Goal: Transaction & Acquisition: Purchase product/service

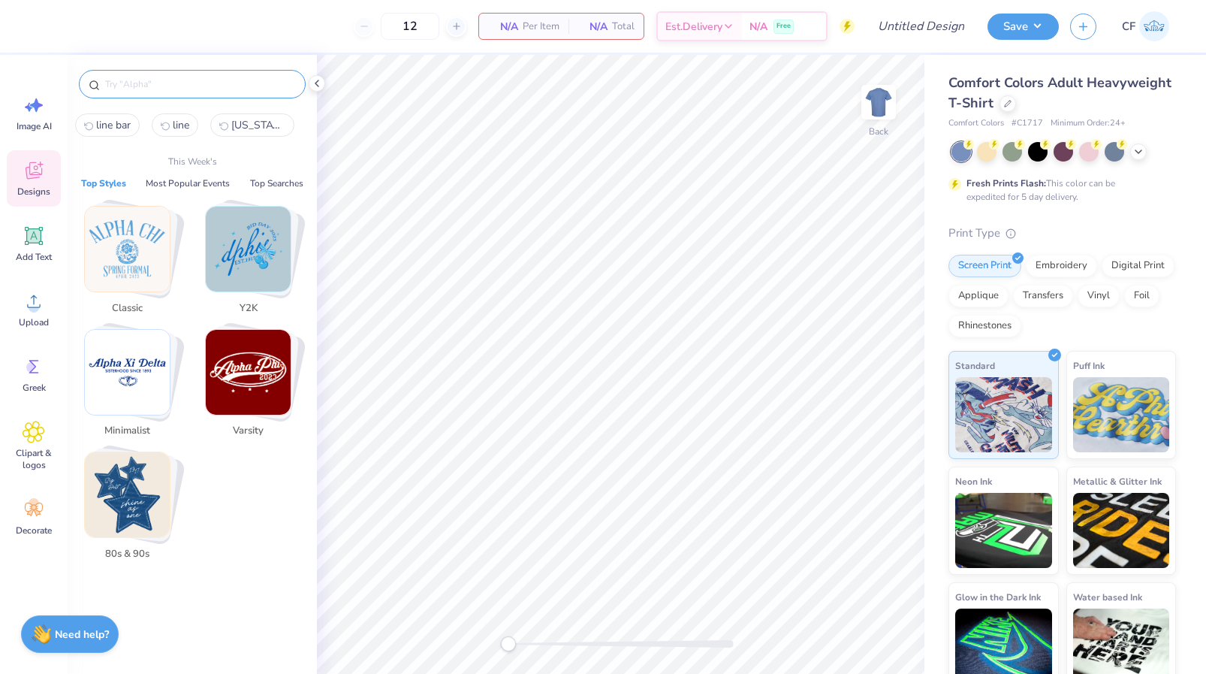
click at [187, 82] on input "text" at bounding box center [200, 84] width 192 height 15
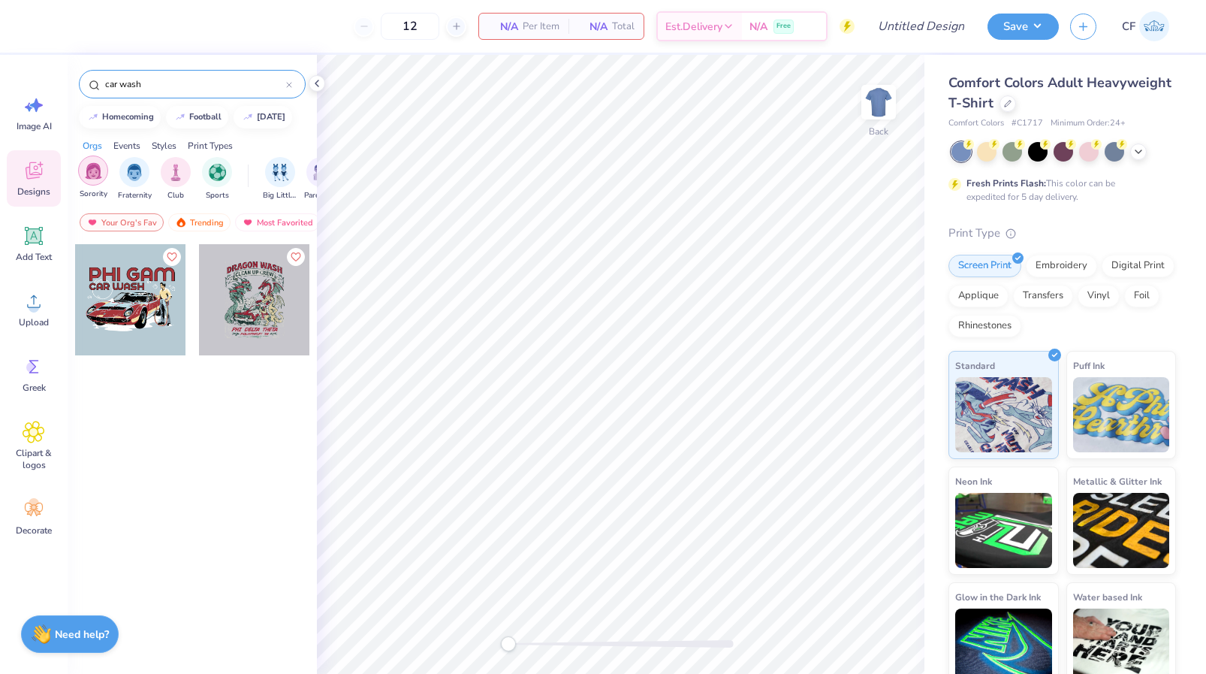
type input "car wash"
click at [95, 174] on img "filter for Sorority" at bounding box center [93, 170] width 17 height 17
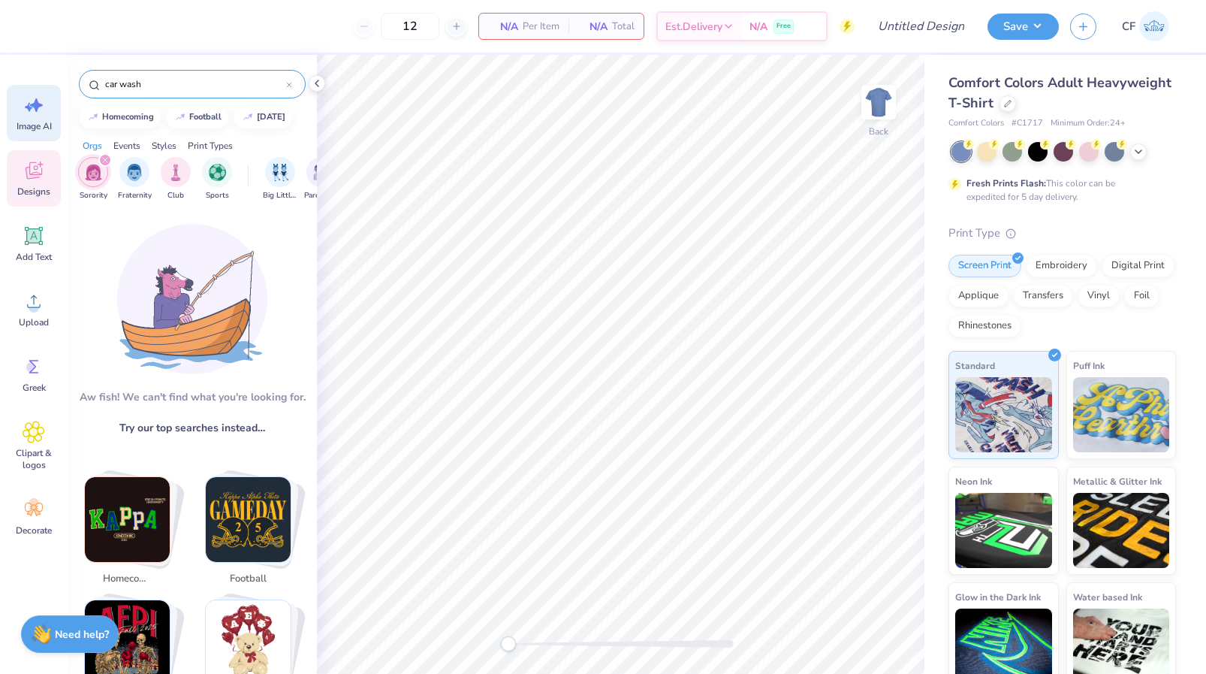
click at [47, 119] on div "Image AI" at bounding box center [34, 113] width 54 height 56
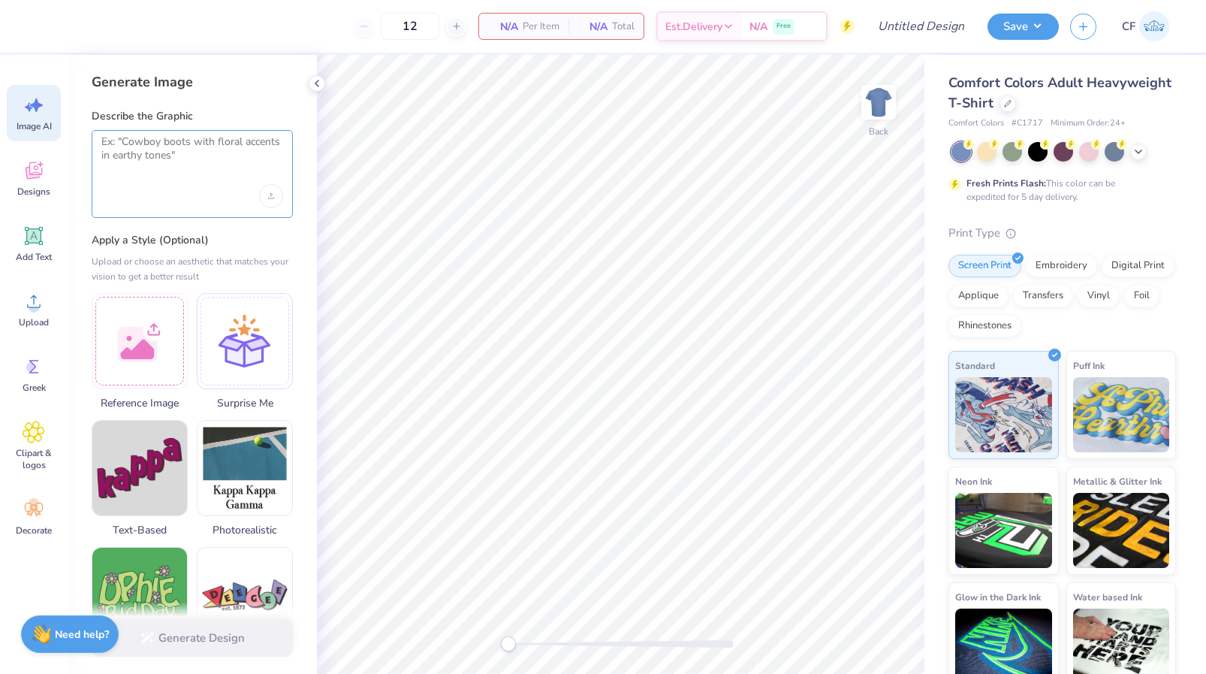
click at [190, 164] on textarea at bounding box center [192, 154] width 182 height 38
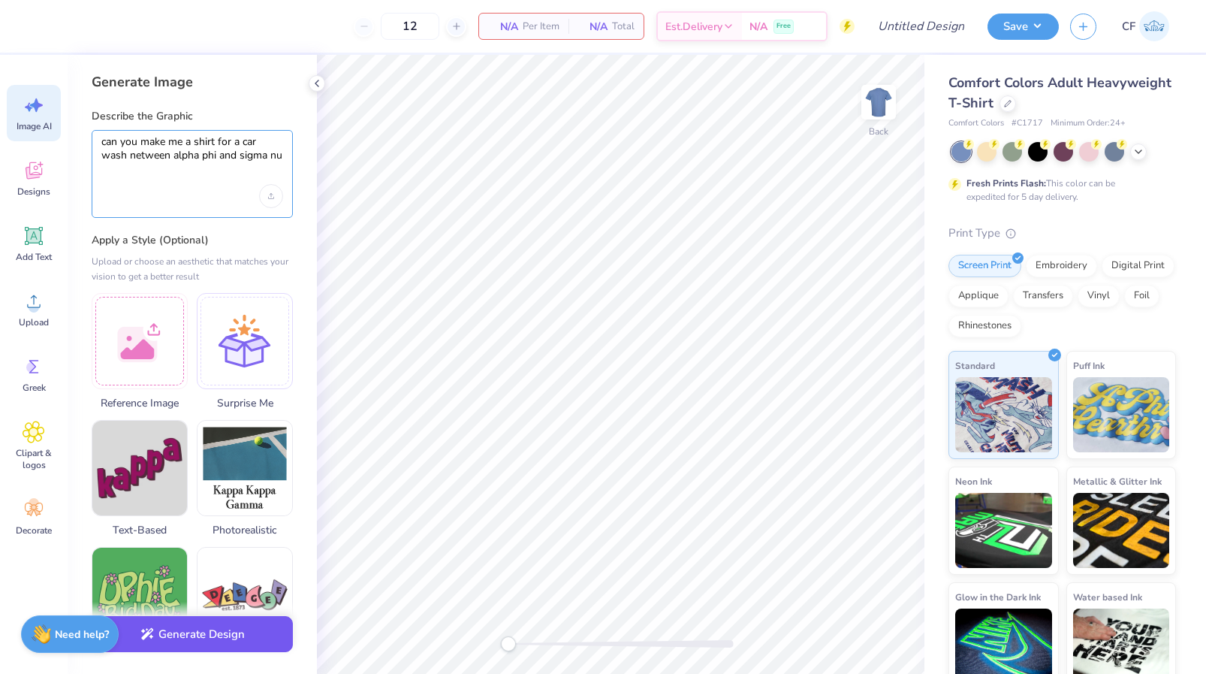
type textarea "can you make me a shirt for a car wash netween alpha phi and sigma nu"
click at [231, 634] on button "Generate Design" at bounding box center [192, 634] width 201 height 37
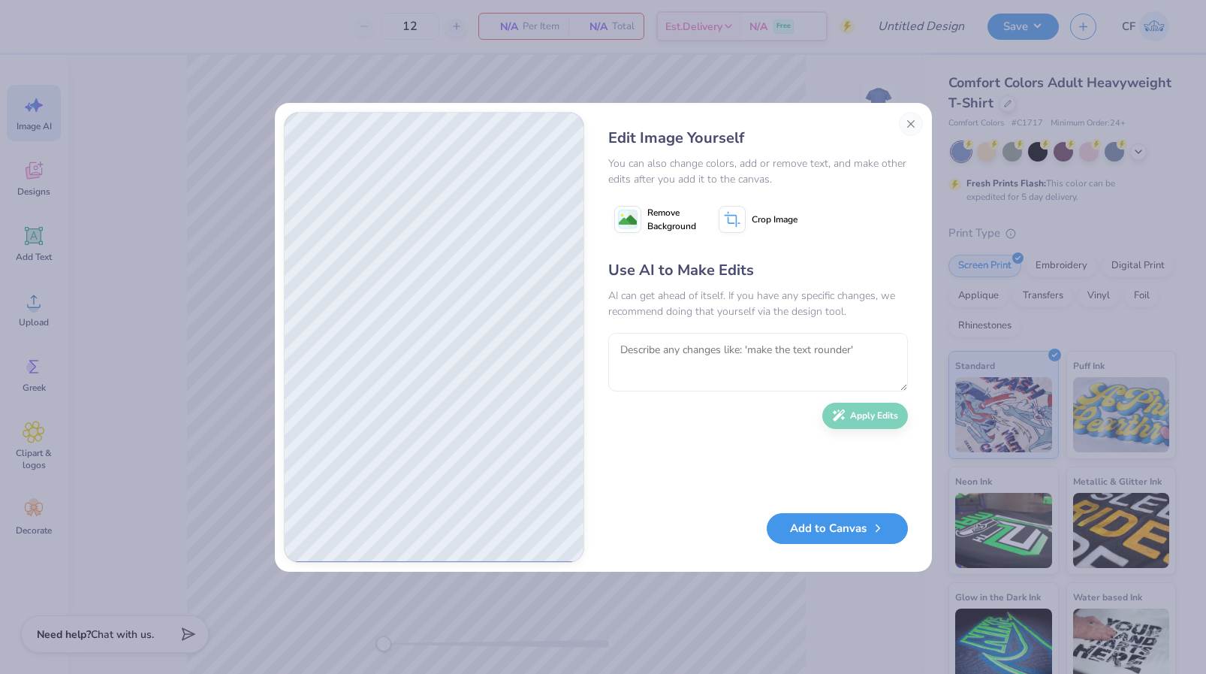
click at [818, 525] on button "Add to Canvas" at bounding box center [837, 528] width 141 height 31
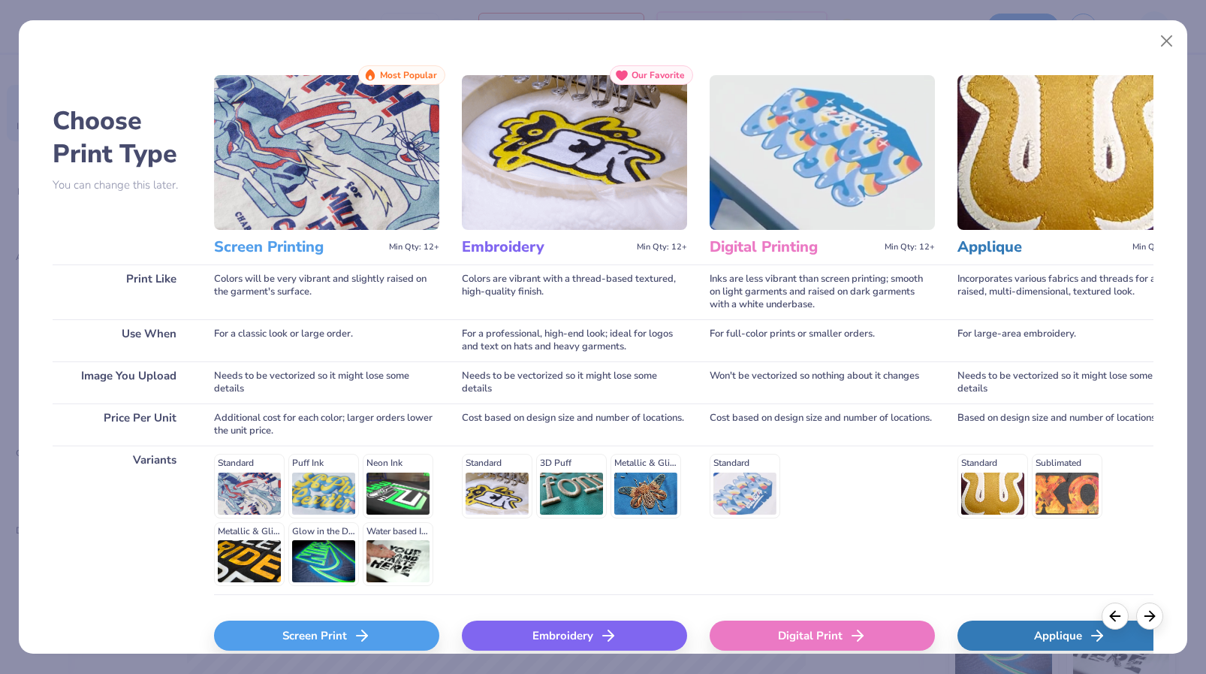
click at [335, 631] on div "Screen Print" at bounding box center [326, 635] width 225 height 30
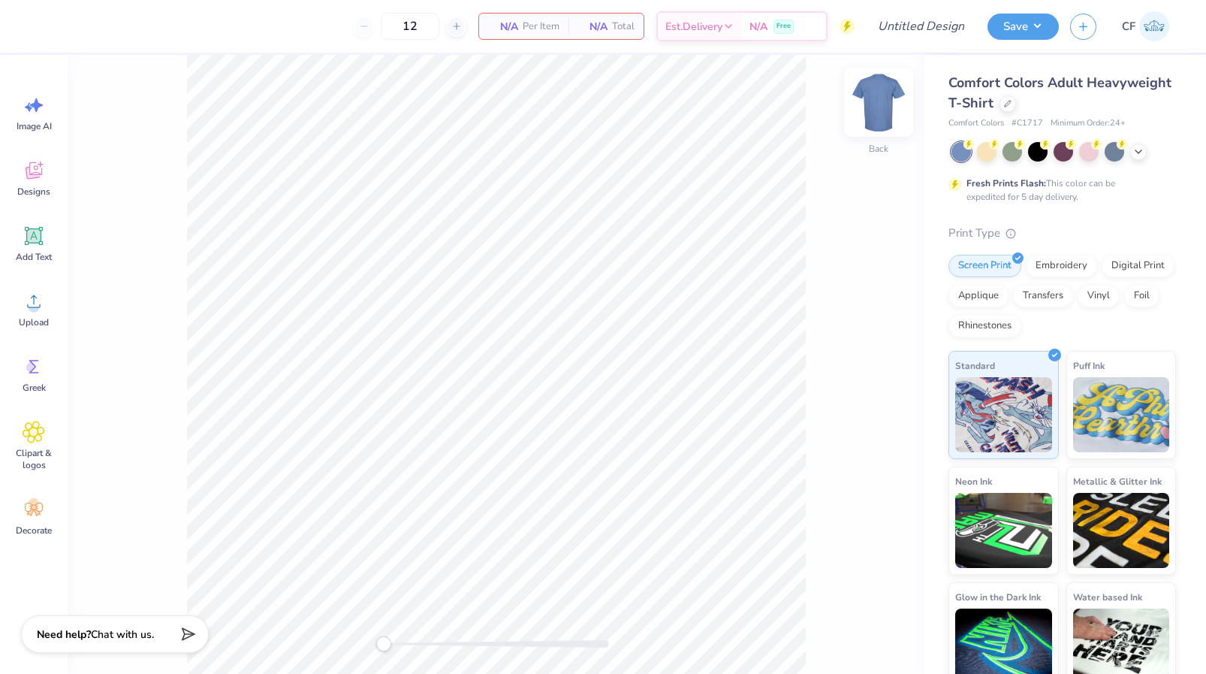
click at [883, 105] on img at bounding box center [879, 102] width 60 height 60
click at [893, 103] on img at bounding box center [879, 102] width 60 height 60
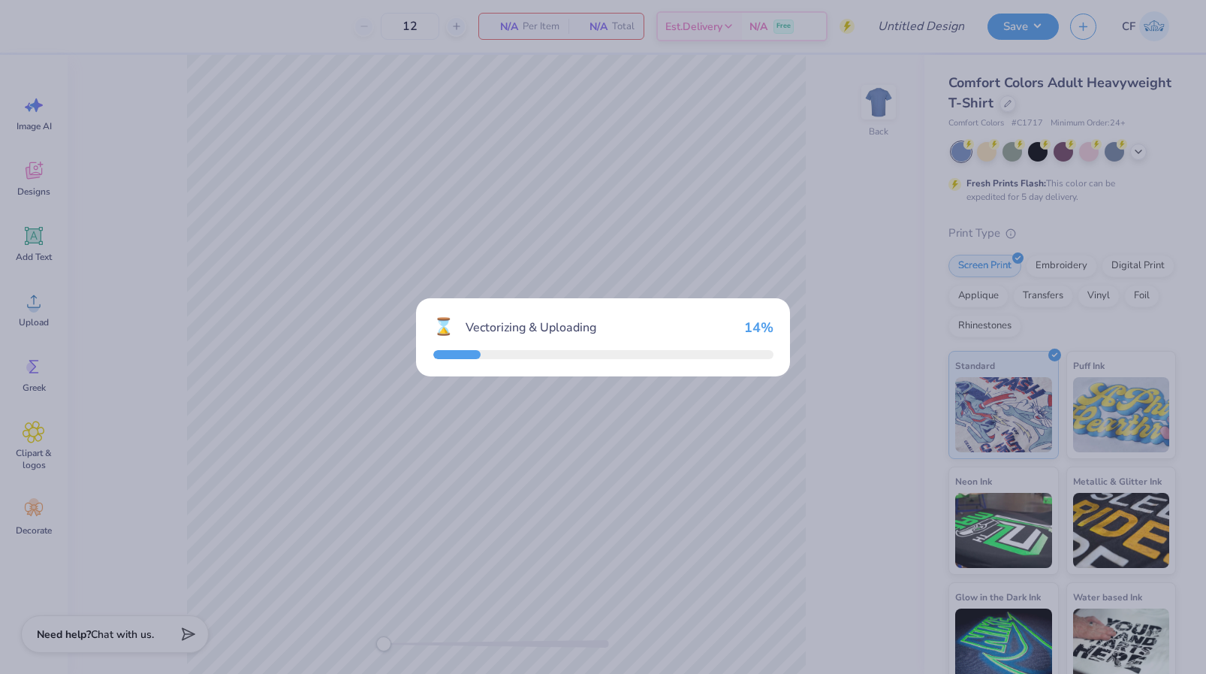
click at [889, 108] on div "⌛ Vectorizing & Uploading 14 %" at bounding box center [603, 337] width 1206 height 674
click at [880, 109] on div "⌛ Vectorizing & Uploading 28 %" at bounding box center [603, 337] width 1206 height 674
click at [880, 109] on div "⌛ Vectorizing & Uploading 35 %" at bounding box center [603, 337] width 1206 height 674
click at [881, 109] on div "⌛ Vectorizing & Uploading 42 %" at bounding box center [603, 337] width 1206 height 674
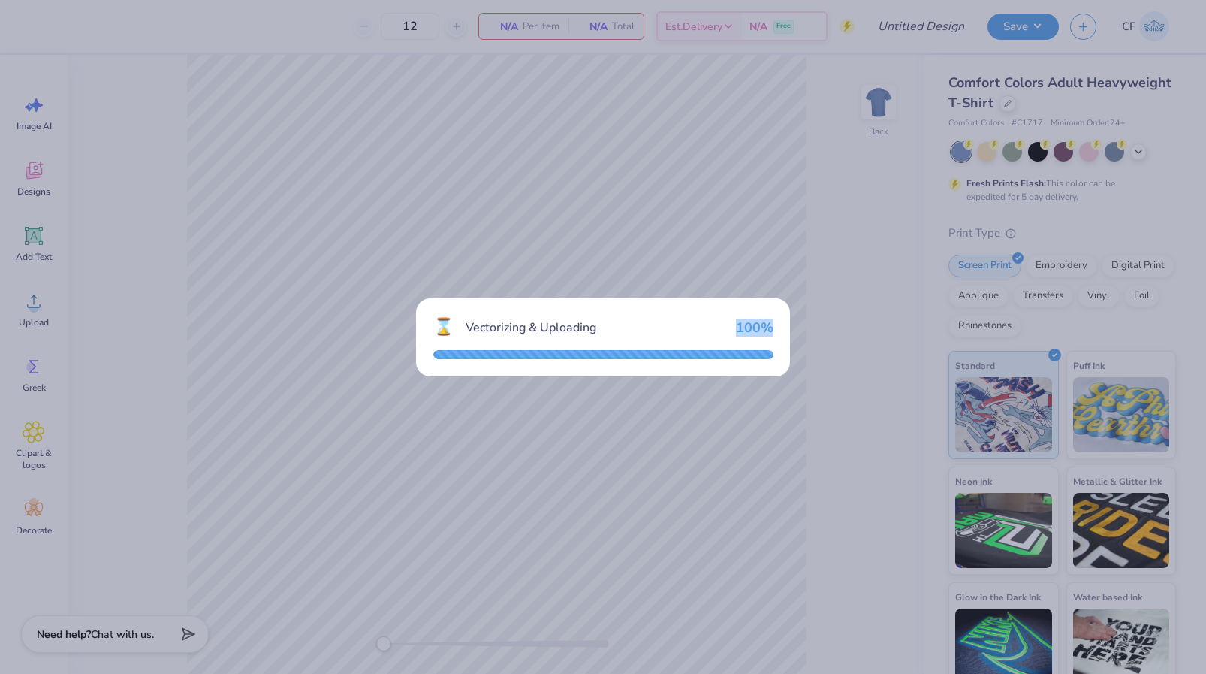
drag, startPoint x: 880, startPoint y: 109, endPoint x: 877, endPoint y: 101, distance: 8.1
click at [877, 101] on div "⌛ Vectorizing & Uploading 100 %" at bounding box center [603, 337] width 1206 height 674
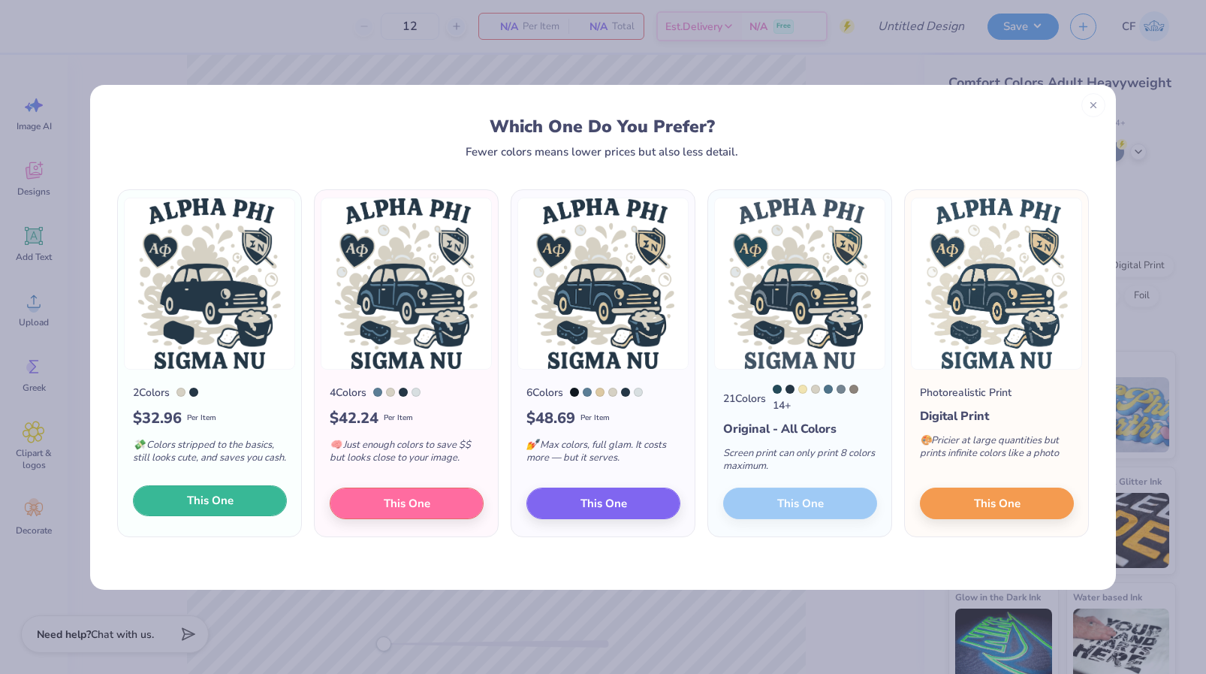
click at [231, 505] on span "This One" at bounding box center [210, 500] width 47 height 17
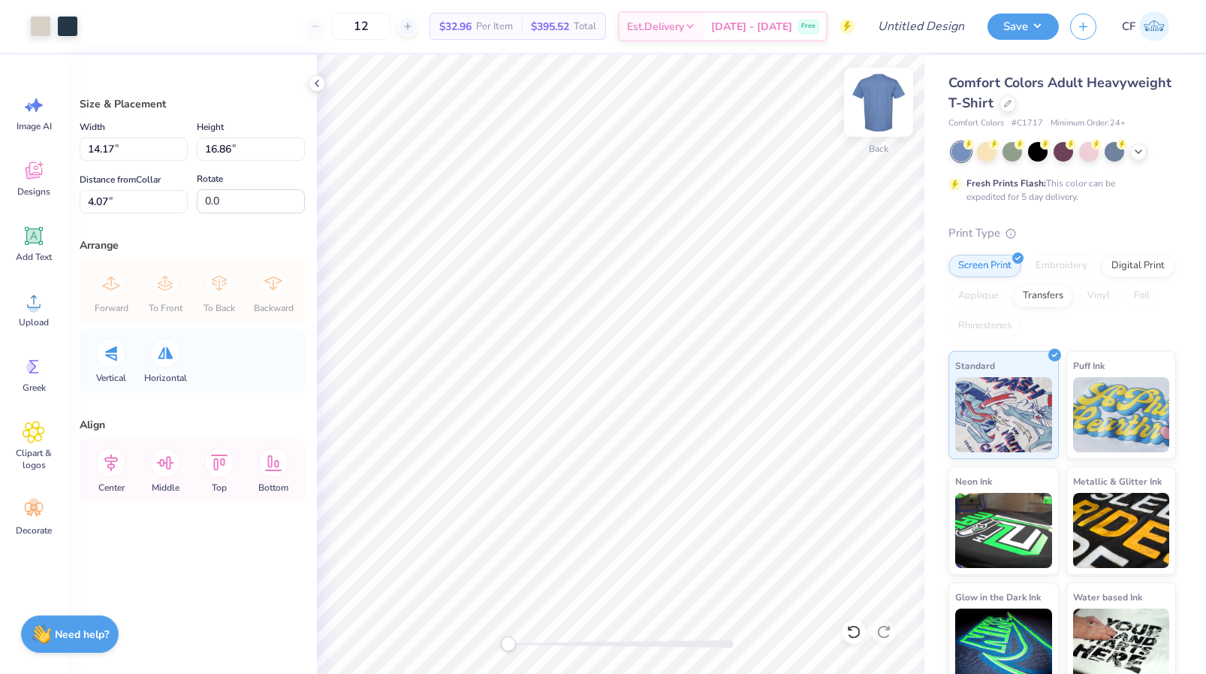
click at [894, 116] on img at bounding box center [879, 102] width 60 height 60
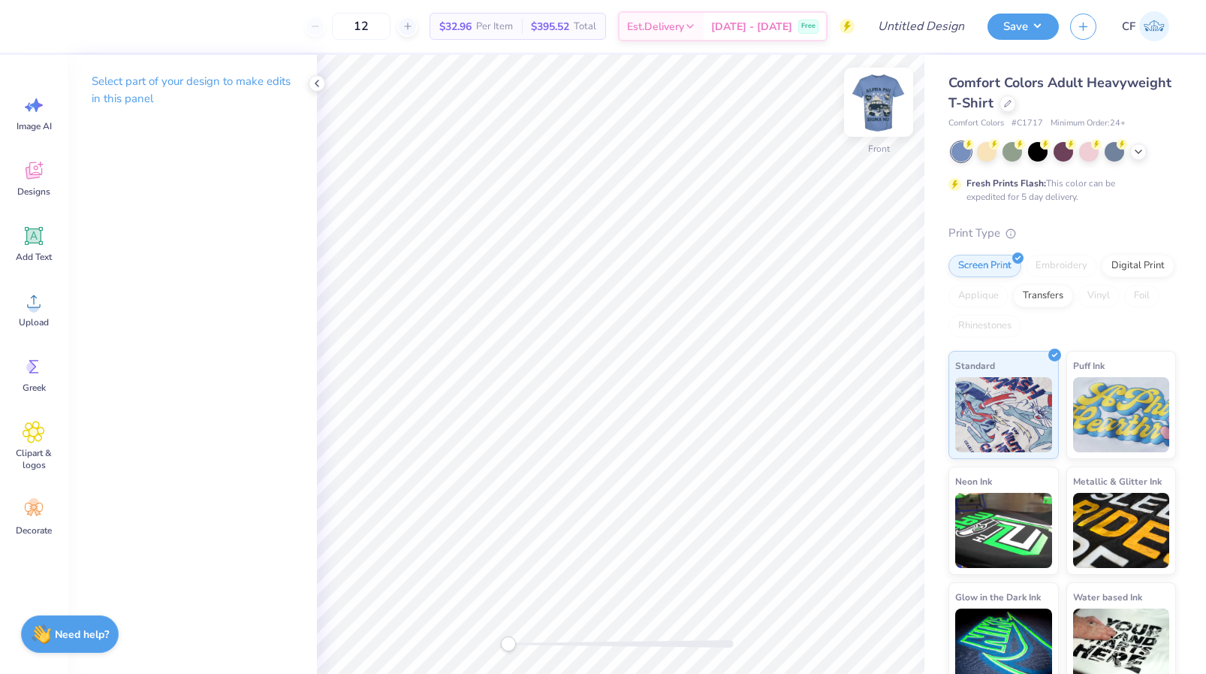
click at [879, 101] on img at bounding box center [879, 102] width 60 height 60
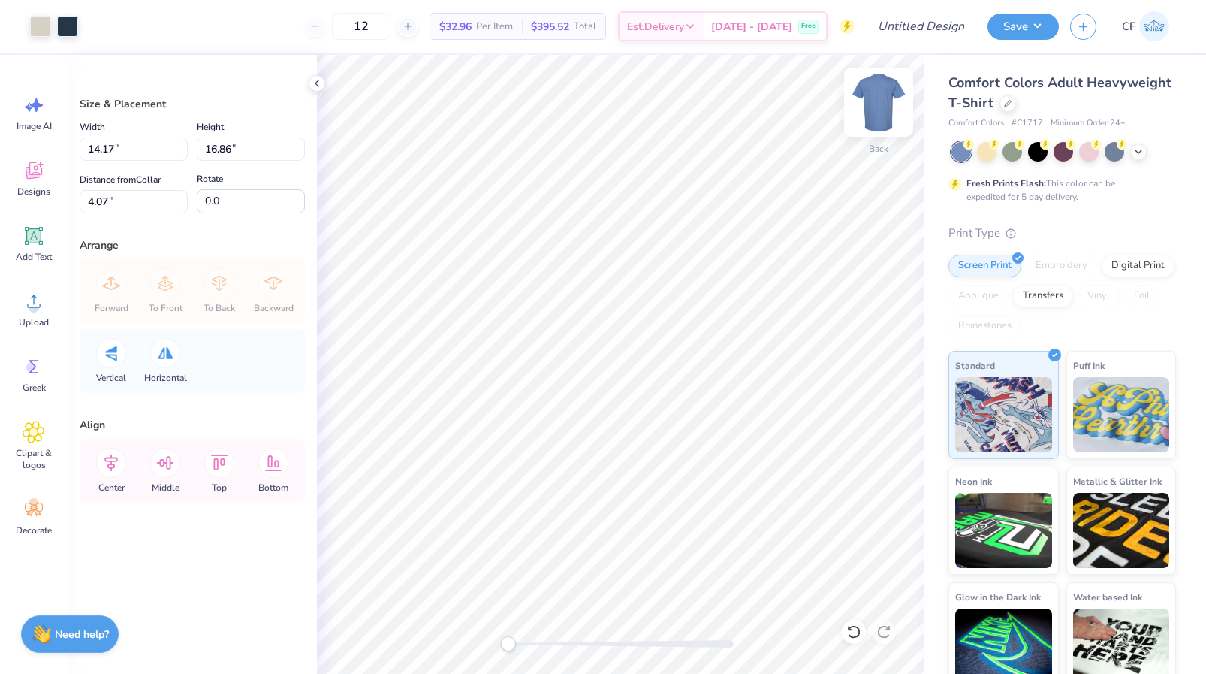
click at [877, 110] on img at bounding box center [879, 102] width 60 height 60
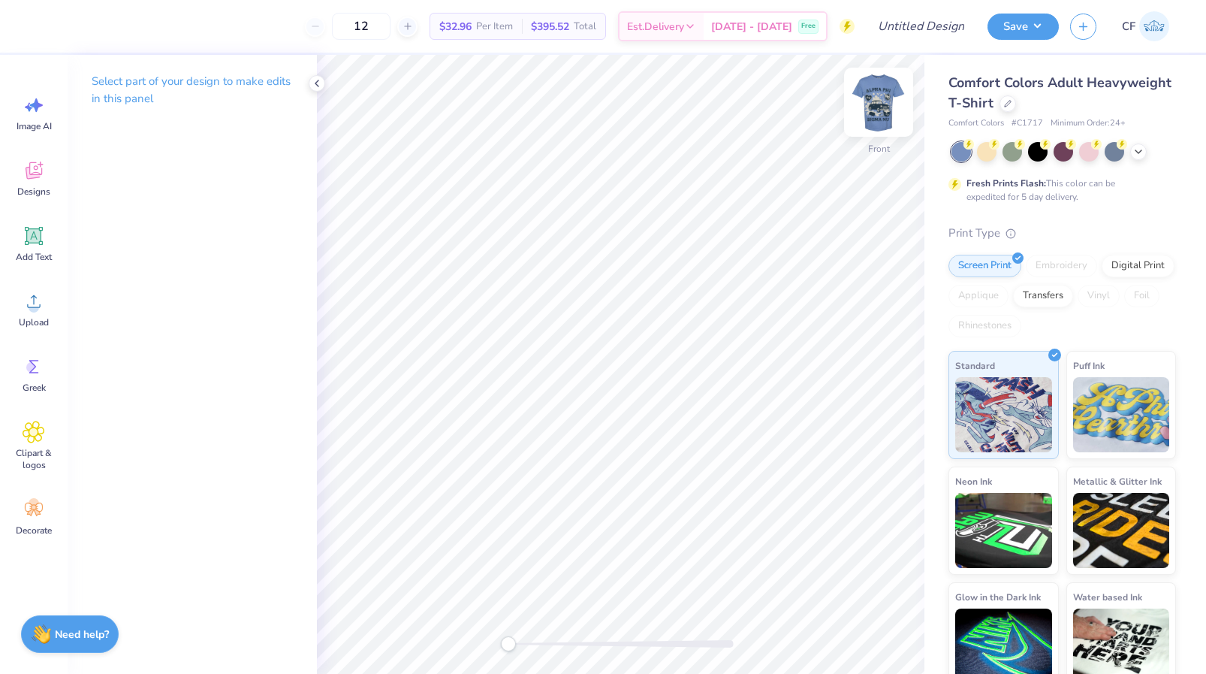
click at [876, 113] on img at bounding box center [879, 102] width 60 height 60
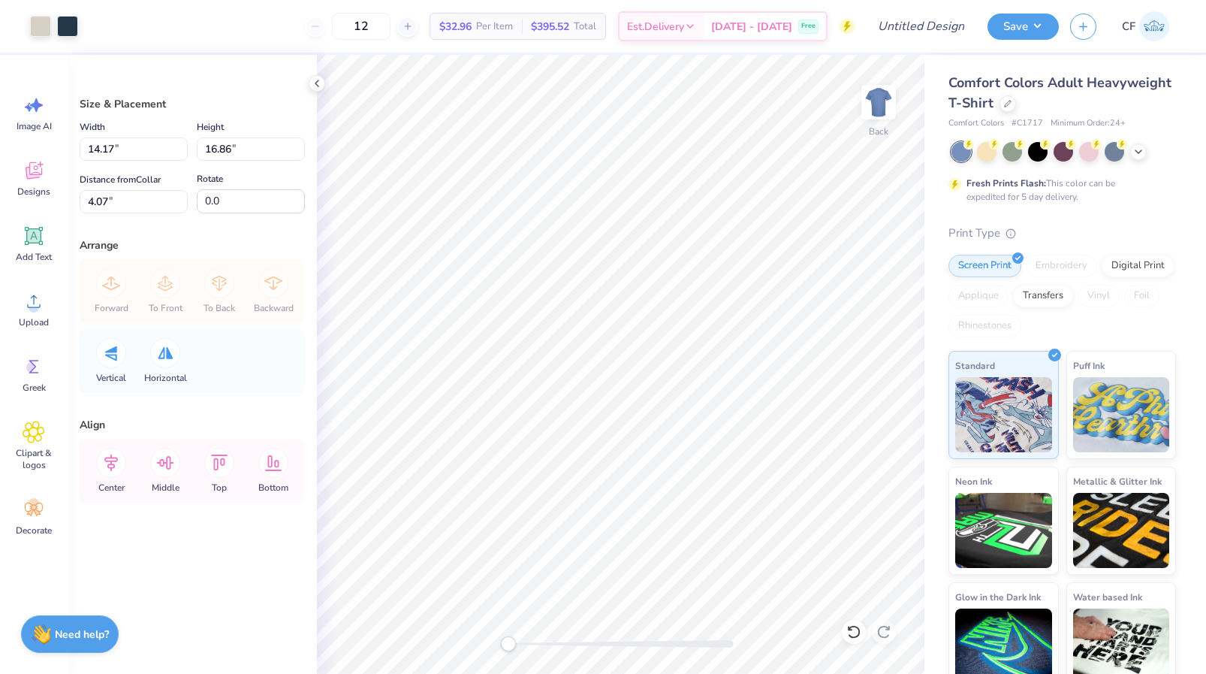
click at [980, 344] on div "Art colors 12 $32.96 Per Item $395.52 Total Est. Delivery Oct 6 - 9 Free Design…" at bounding box center [603, 337] width 1206 height 674
click at [216, 274] on div "Forward To Front To Back Backward" at bounding box center [192, 291] width 216 height 64
click at [219, 290] on div "Forward To Front To Back Backward" at bounding box center [192, 291] width 216 height 64
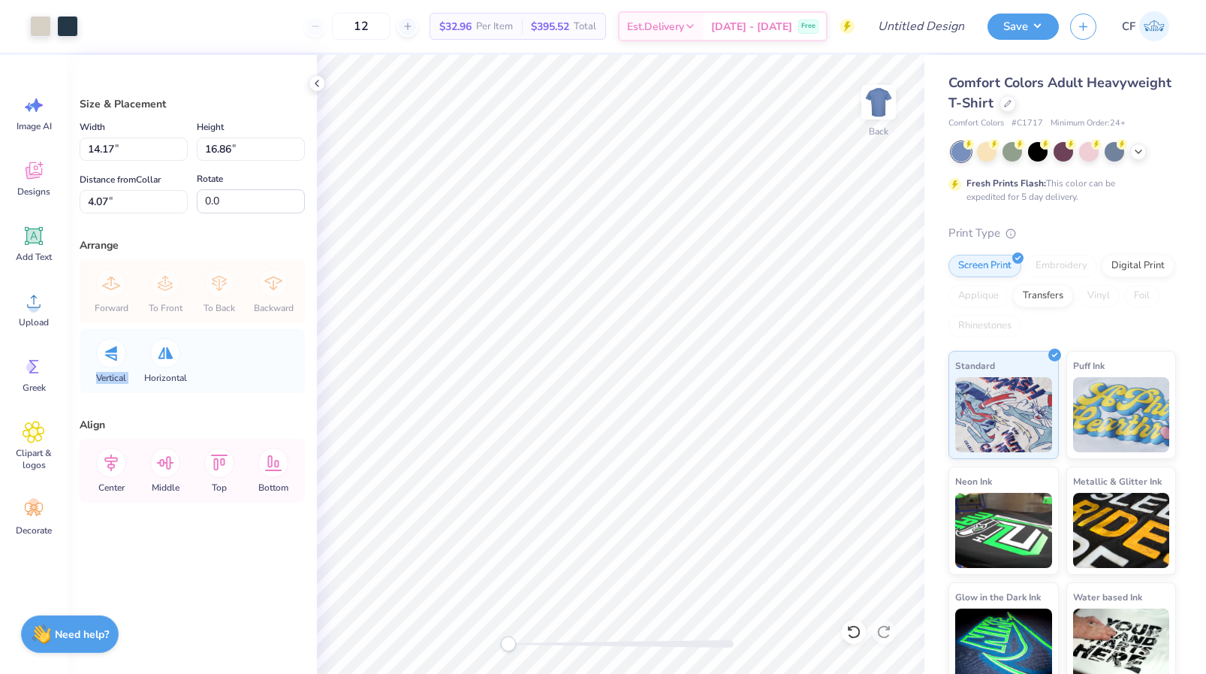
click at [219, 290] on div "Forward To Front To Back Backward" at bounding box center [192, 291] width 216 height 64
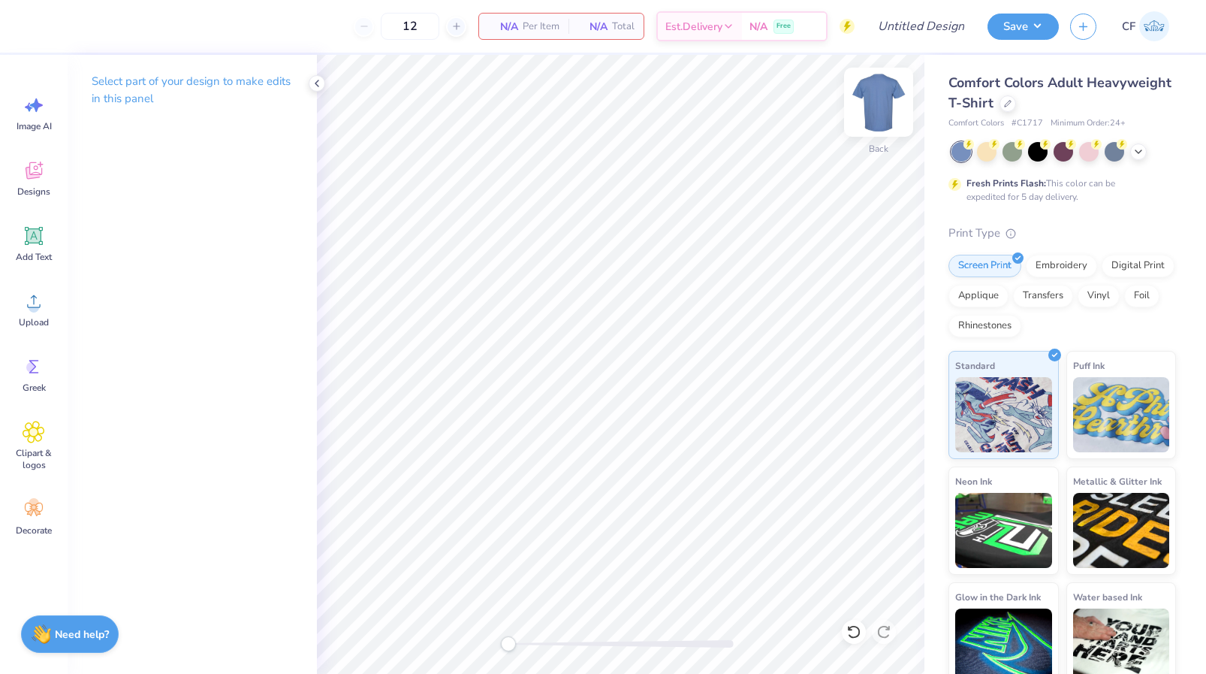
click at [879, 88] on img at bounding box center [879, 102] width 60 height 60
click at [47, 121] on span "Image AI" at bounding box center [34, 126] width 35 height 12
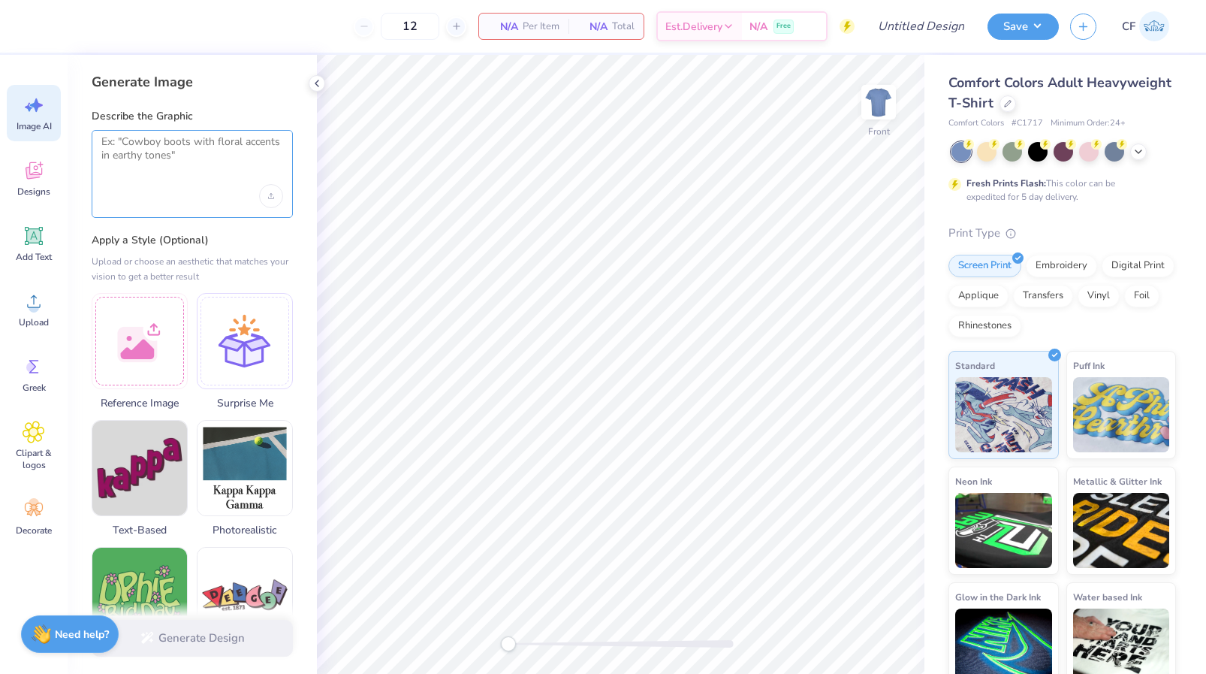
click at [194, 165] on textarea at bounding box center [192, 154] width 182 height 38
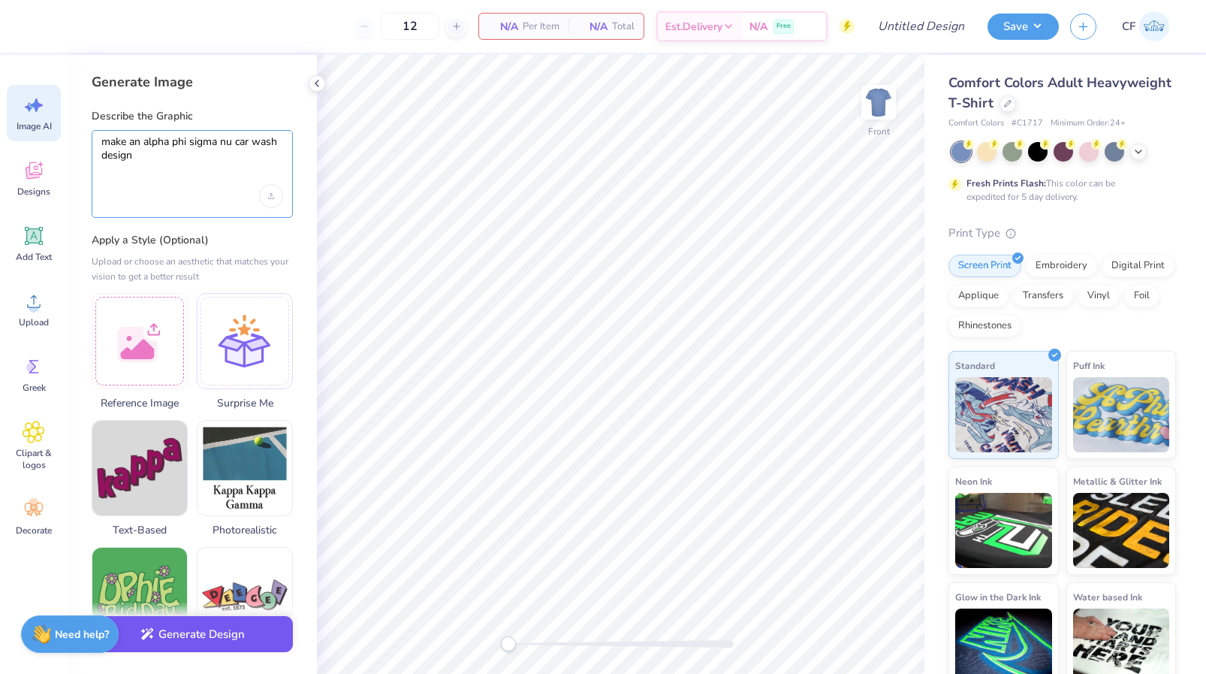
type textarea "make an alpha phi sigma nu car wash design"
click at [187, 640] on button "Generate Design" at bounding box center [192, 634] width 201 height 37
